Goal: Task Accomplishment & Management: Use online tool/utility

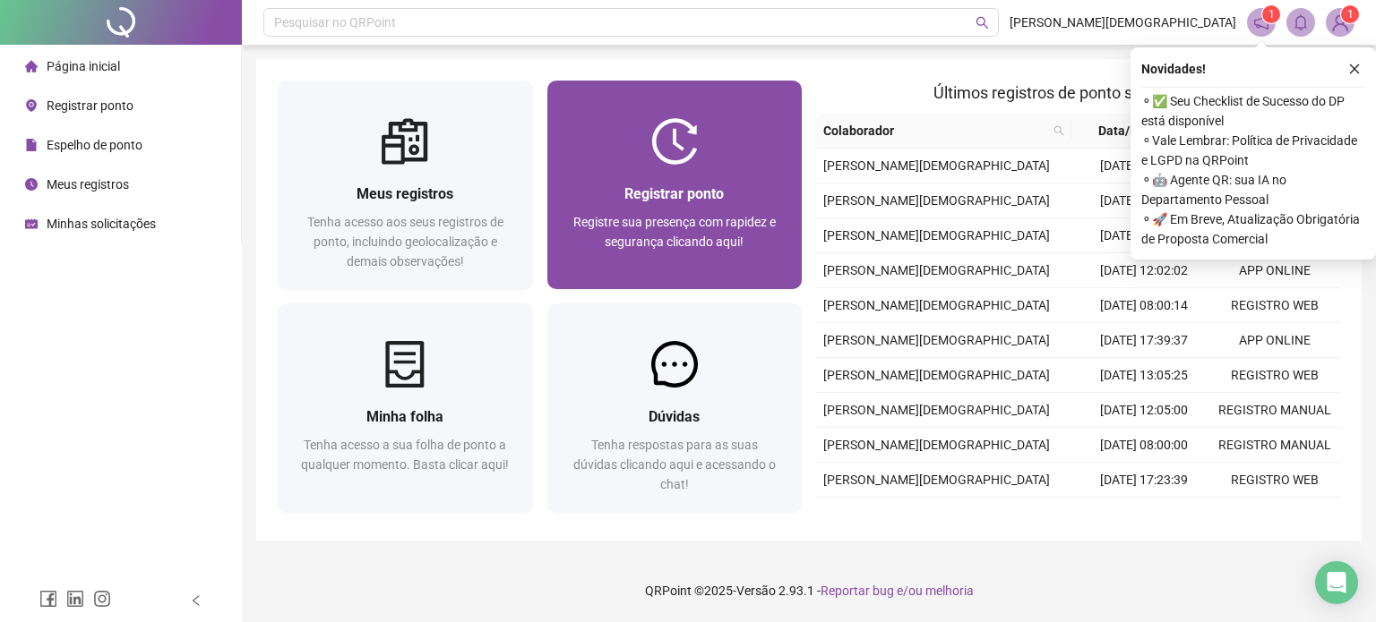
click at [684, 199] on span "Registrar ponto" at bounding box center [673, 193] width 99 height 17
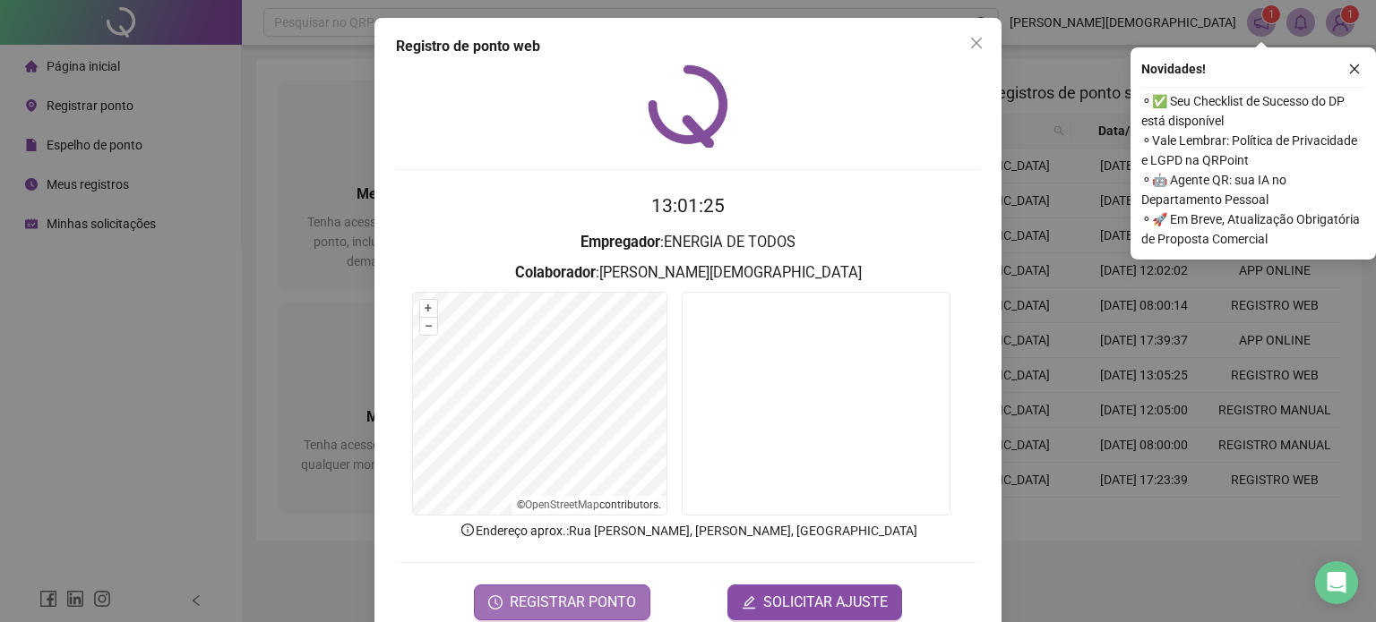
click at [574, 592] on span "REGISTRAR PONTO" at bounding box center [573, 602] width 126 height 21
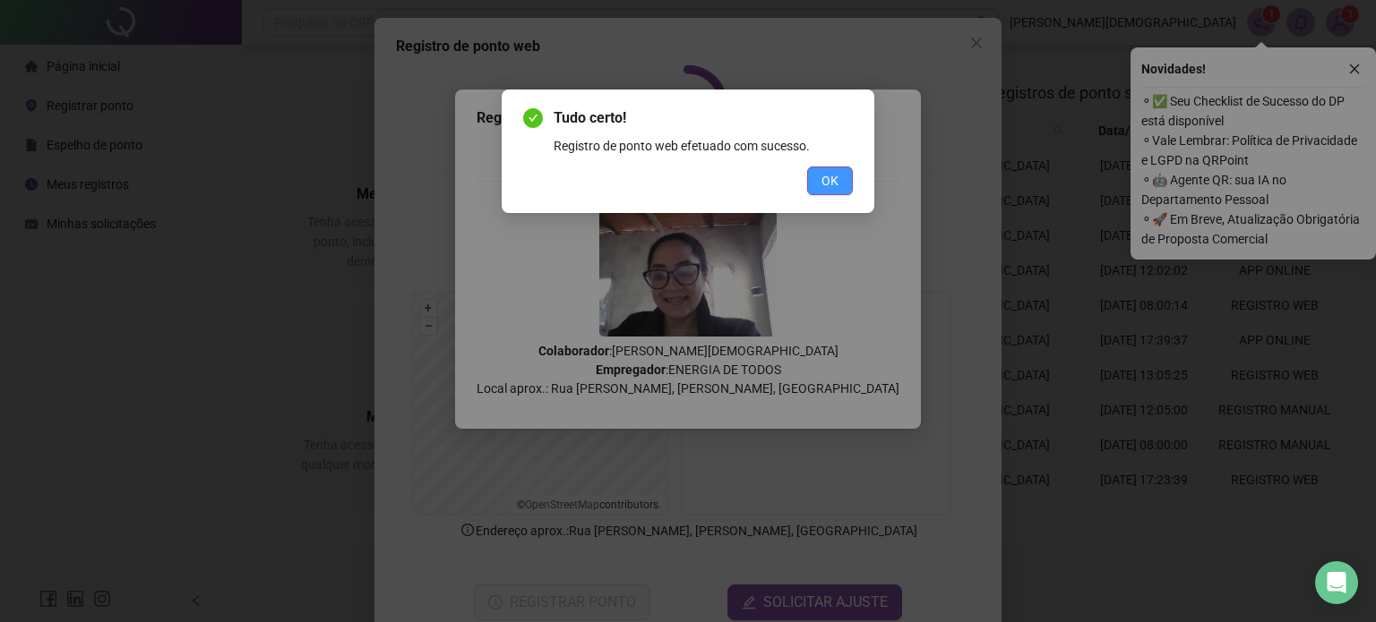
click at [822, 179] on span "OK" at bounding box center [829, 181] width 17 height 20
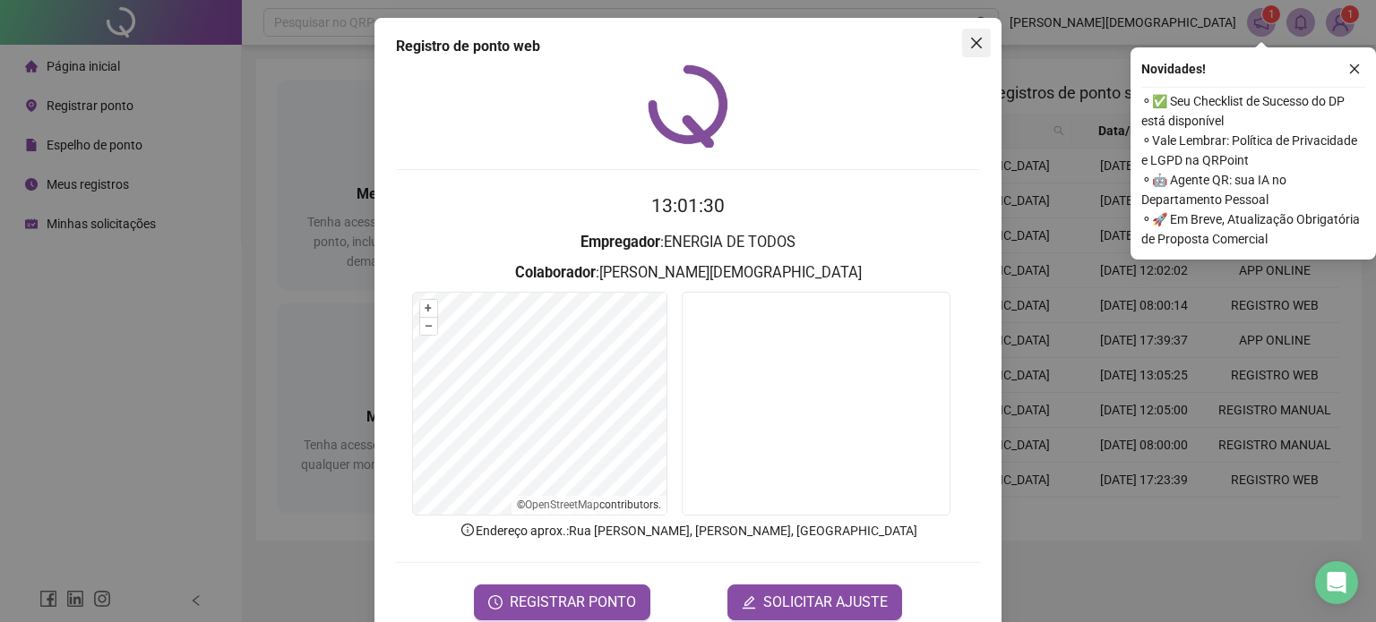
click at [974, 42] on icon "close" at bounding box center [976, 43] width 14 height 14
